Goal: Book appointment/travel/reservation

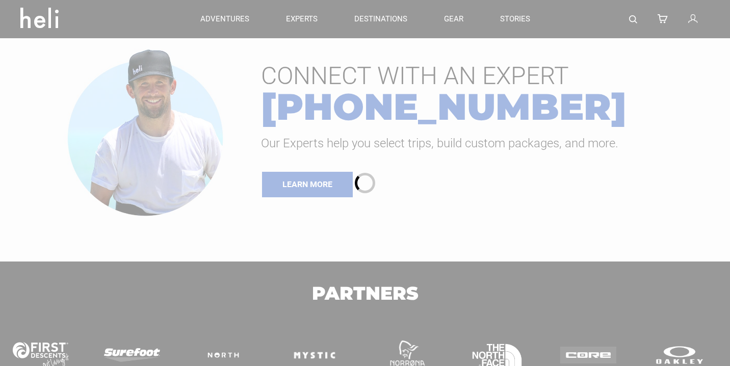
type input "Heli Skiing"
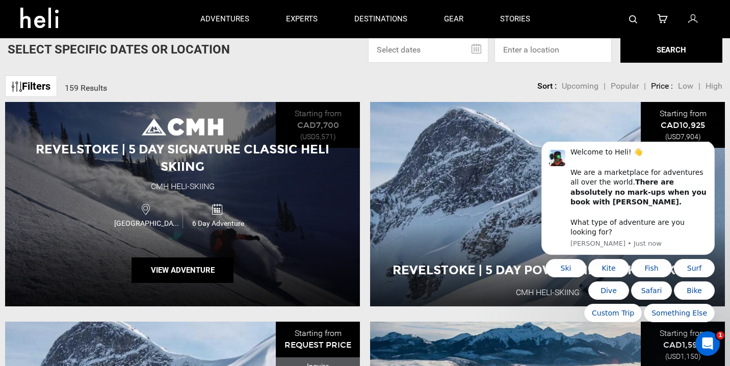
scroll to position [66, 0]
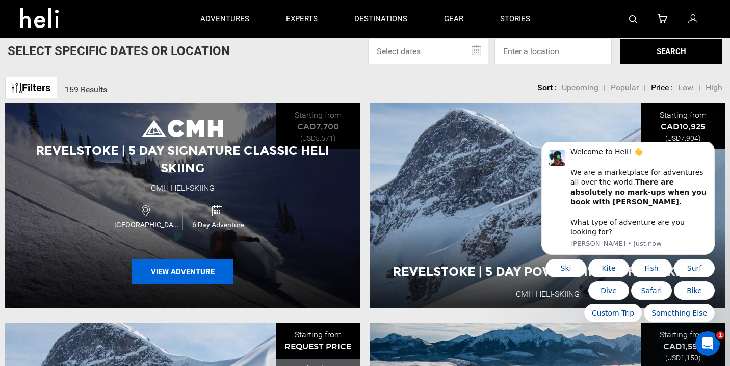
click at [206, 265] on button "View Adventure" at bounding box center [183, 272] width 102 height 26
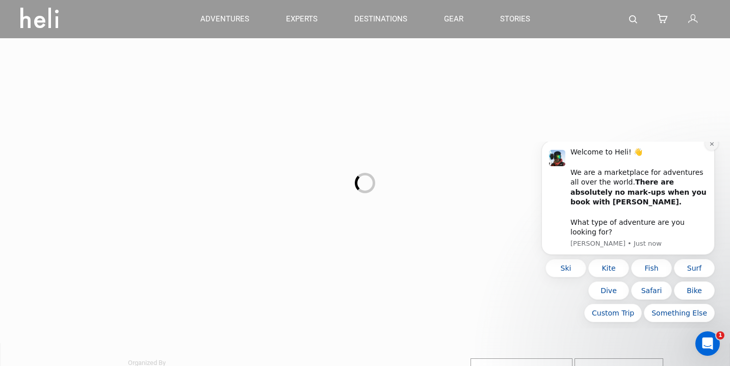
click at [713, 147] on icon "Dismiss notification" at bounding box center [713, 144] width 6 height 6
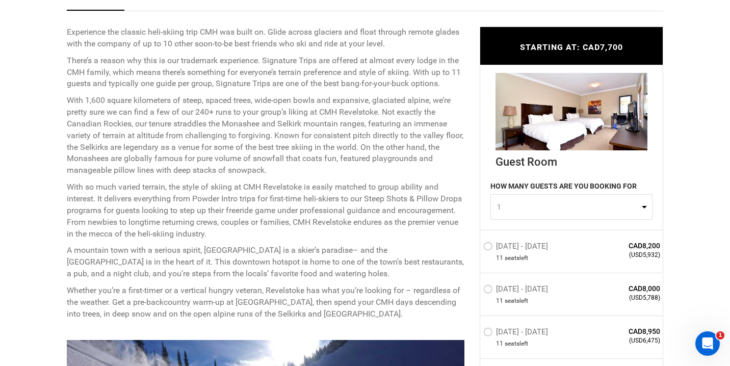
scroll to position [424, 0]
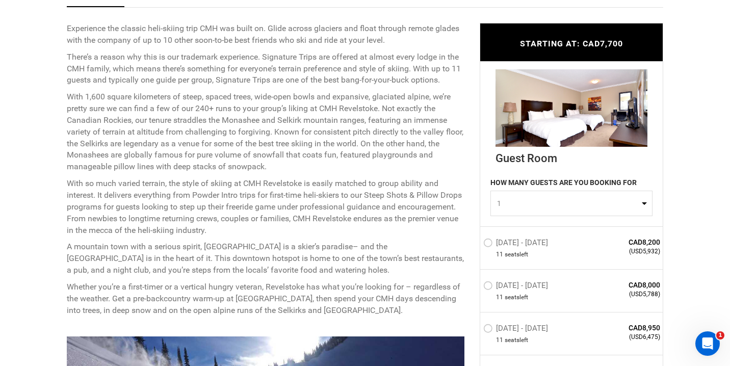
click at [641, 201] on button "1" at bounding box center [572, 204] width 162 height 26
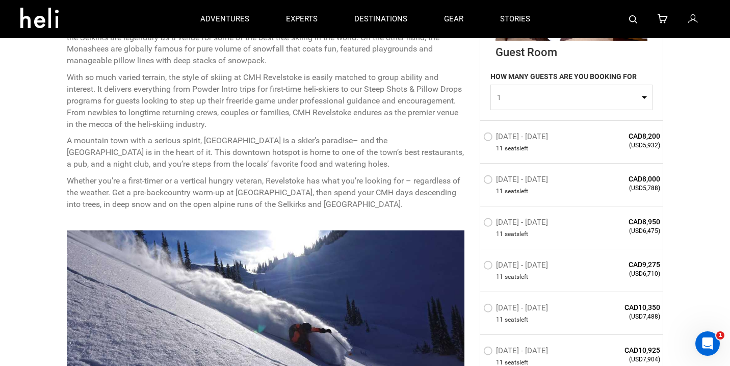
scroll to position [501, 0]
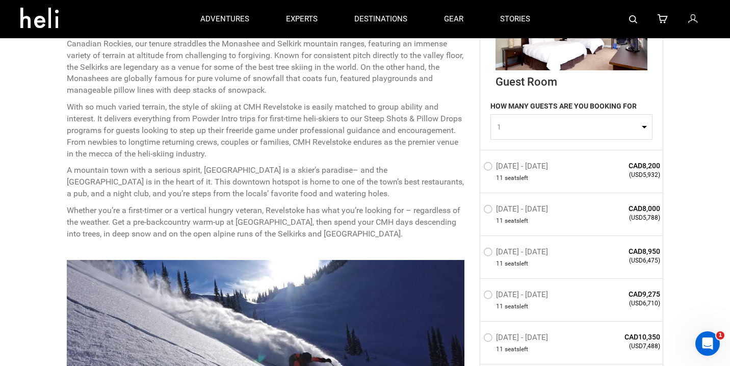
click at [630, 130] on span "1" at bounding box center [568, 127] width 142 height 10
click at [501, 207] on link "4" at bounding box center [571, 207] width 161 height 18
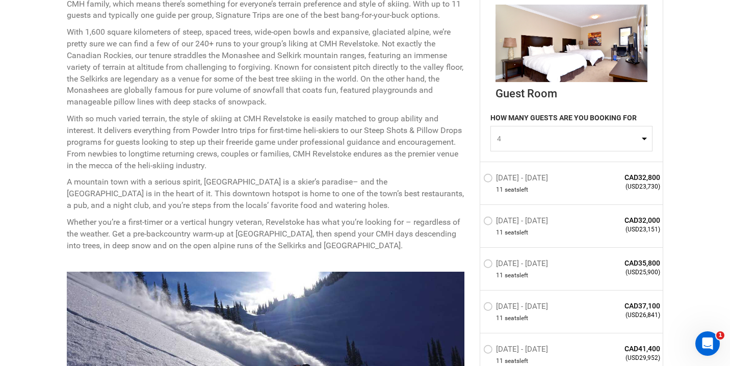
scroll to position [504, 0]
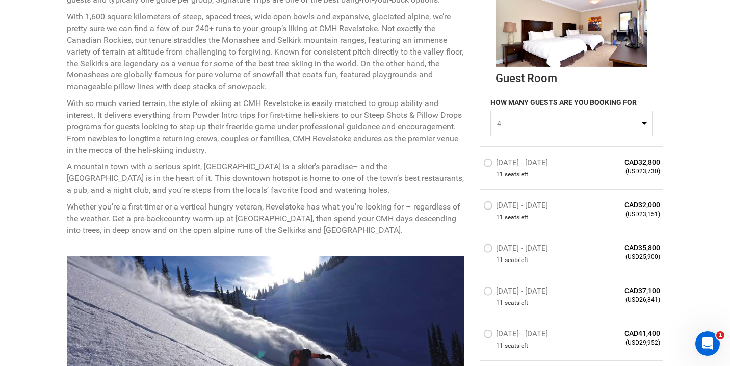
click at [642, 125] on button "4" at bounding box center [572, 124] width 162 height 26
click at [497, 149] on span "1" at bounding box center [498, 148] width 4 height 10
select select "1"
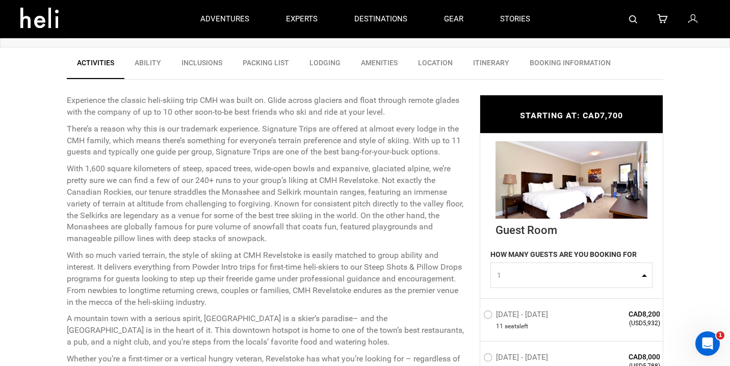
scroll to position [344, 0]
